Goal: Contribute content: Add original content to the website for others to see

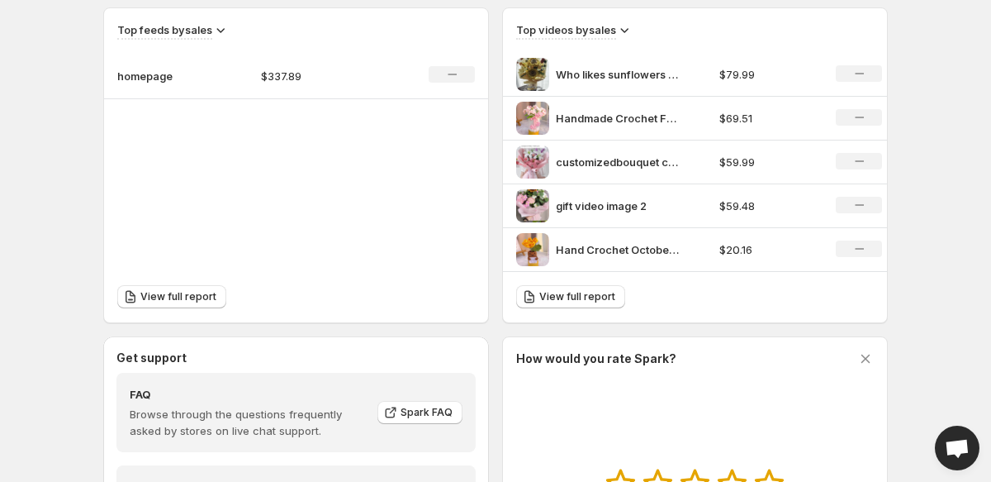
scroll to position [607, 0]
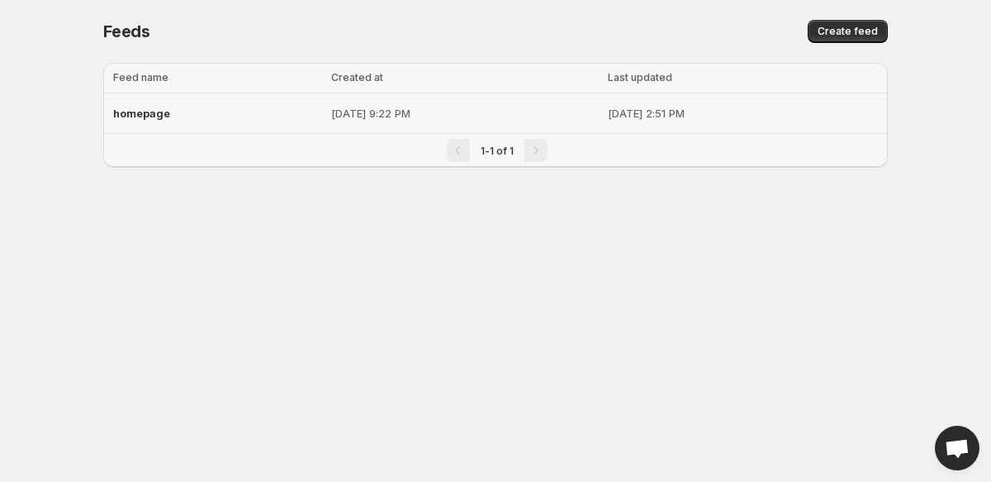
click at [152, 107] on span "homepage" at bounding box center [141, 113] width 57 height 13
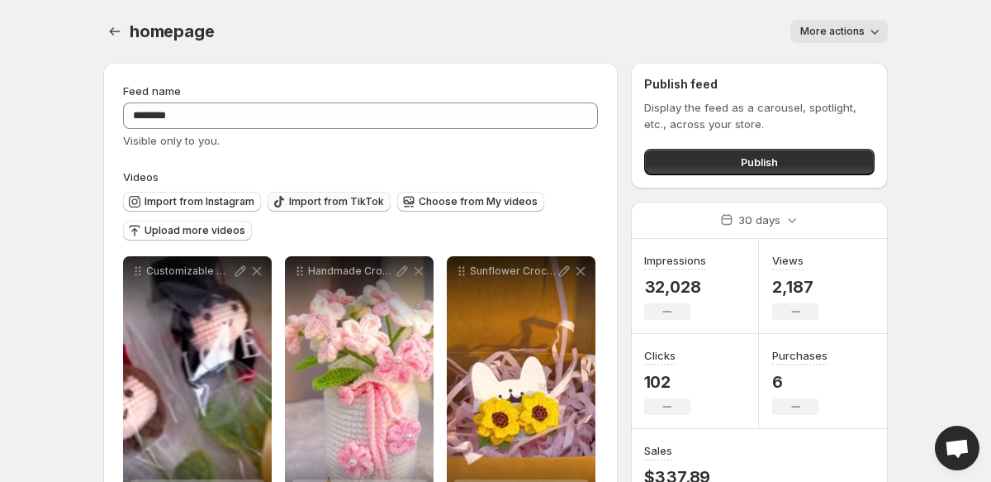
click at [351, 208] on button "Import from TikTok" at bounding box center [329, 202] width 123 height 20
click at [206, 196] on span "Import from Instagram" at bounding box center [200, 201] width 110 height 13
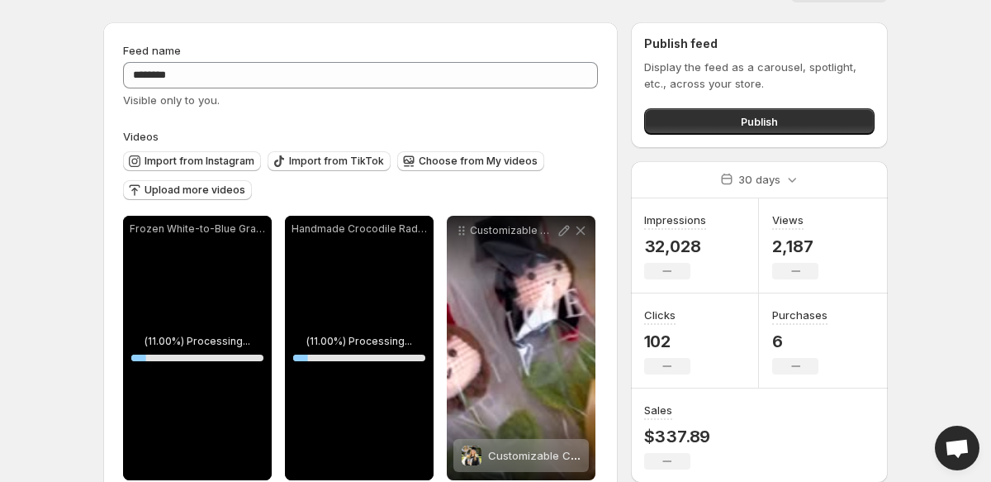
scroll to position [161, 0]
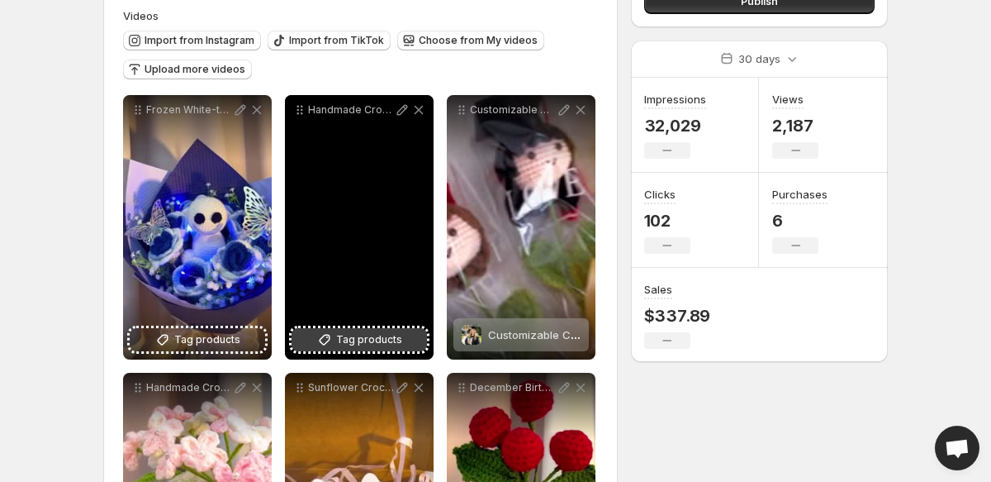
click at [374, 341] on span "Tag products" at bounding box center [369, 339] width 66 height 17
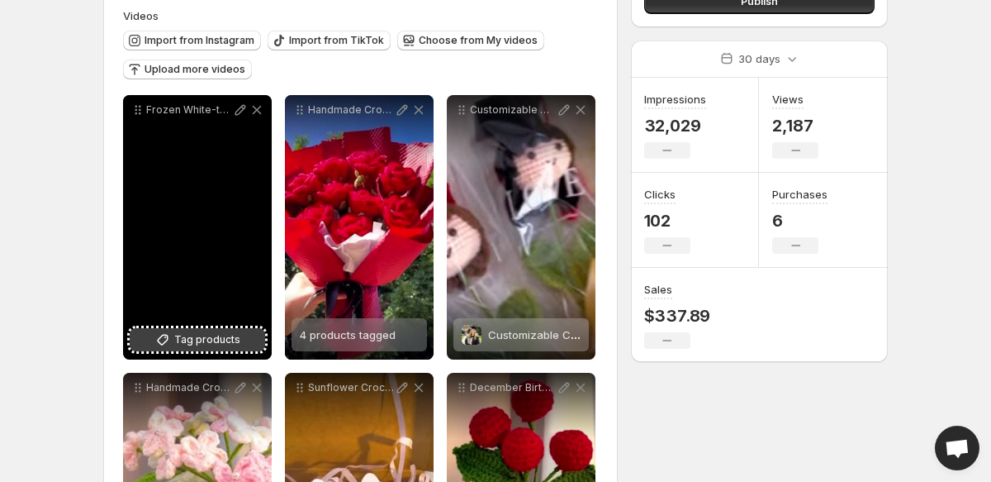
click at [158, 335] on icon at bounding box center [162, 339] width 17 height 17
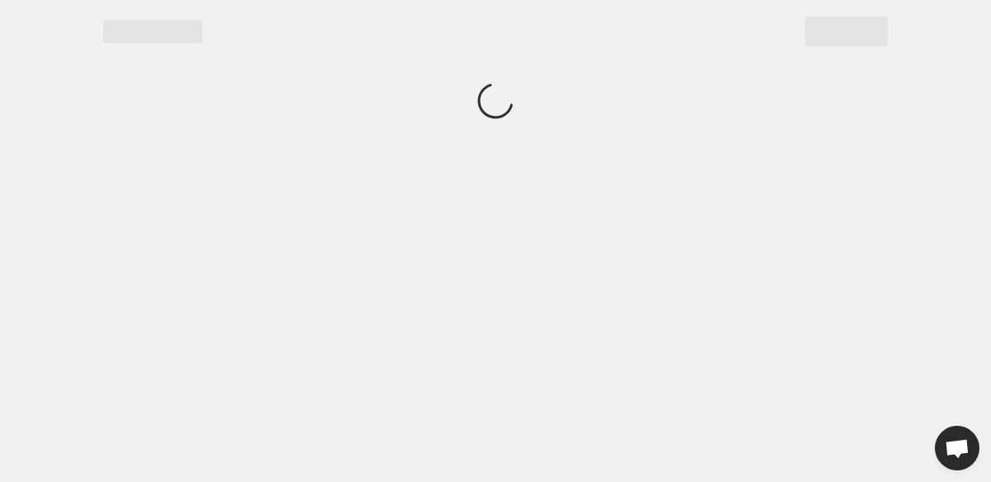
scroll to position [0, 0]
